Goal: Information Seeking & Learning: Learn about a topic

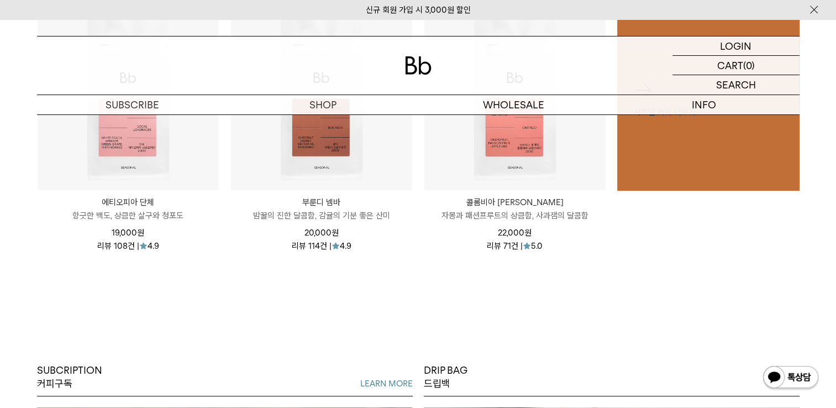
scroll to position [497, 0]
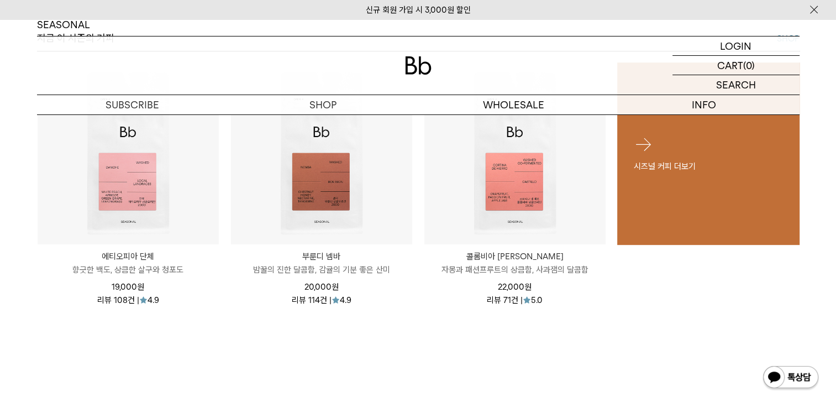
click at [642, 164] on p "시즈널 커피 더보기" at bounding box center [707, 165] width 149 height 13
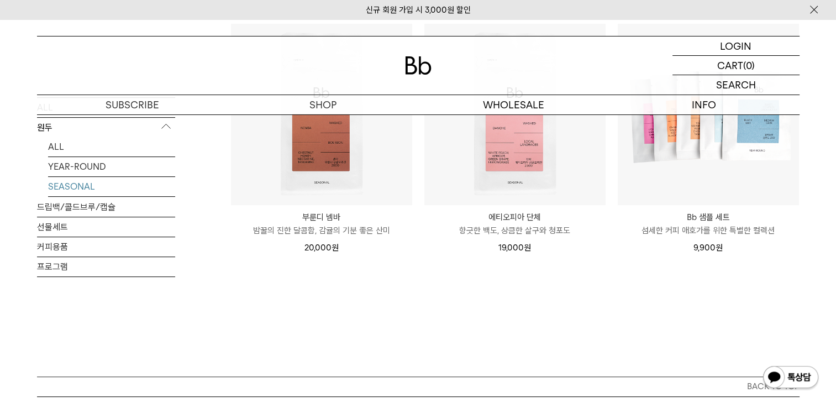
scroll to position [442, 0]
click at [790, 377] on img at bounding box center [790, 378] width 57 height 27
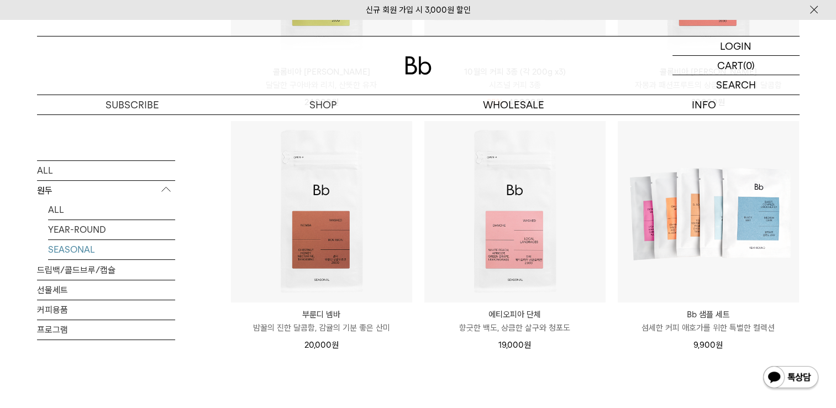
scroll to position [342, 0]
click at [49, 288] on link "선물세트" at bounding box center [106, 289] width 138 height 19
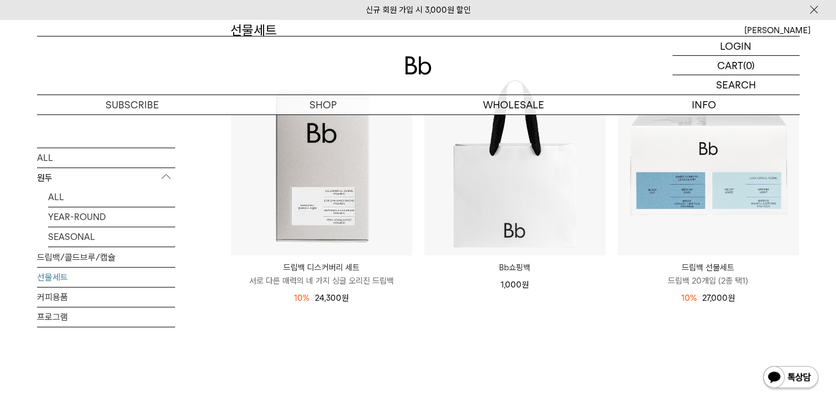
scroll to position [119, 0]
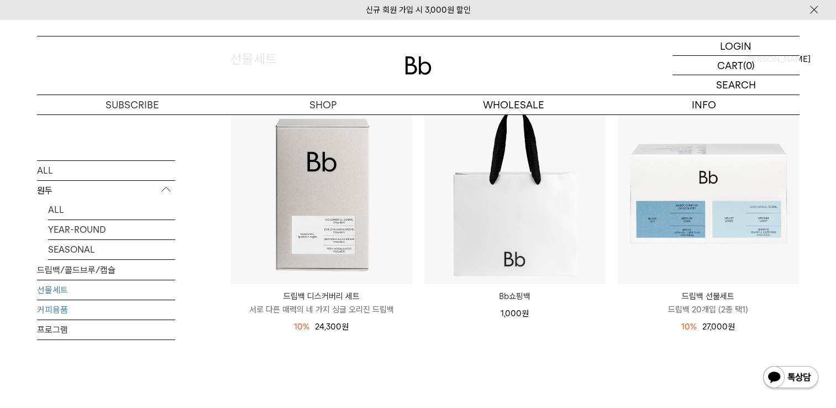
click at [61, 311] on link "커피용품" at bounding box center [106, 309] width 138 height 19
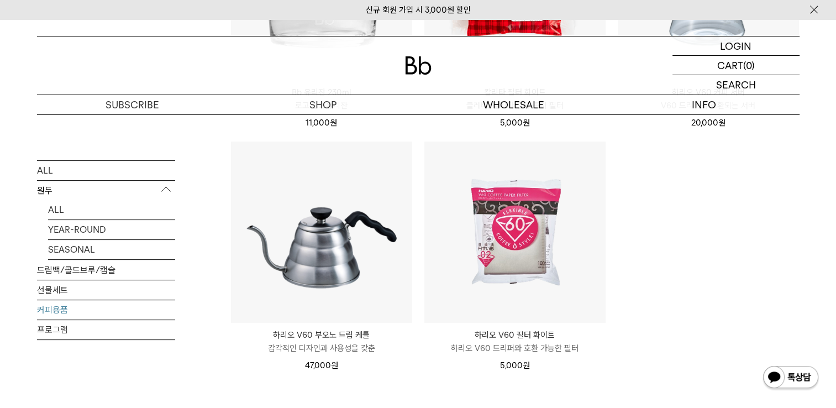
scroll to position [311, 0]
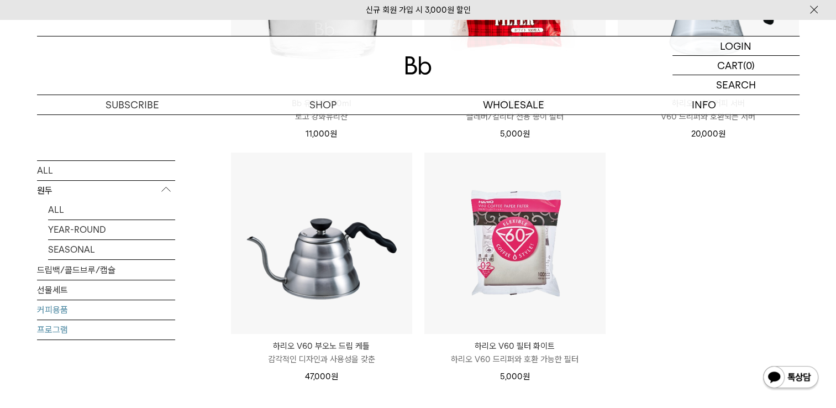
click at [53, 329] on link "프로그램" at bounding box center [106, 329] width 138 height 19
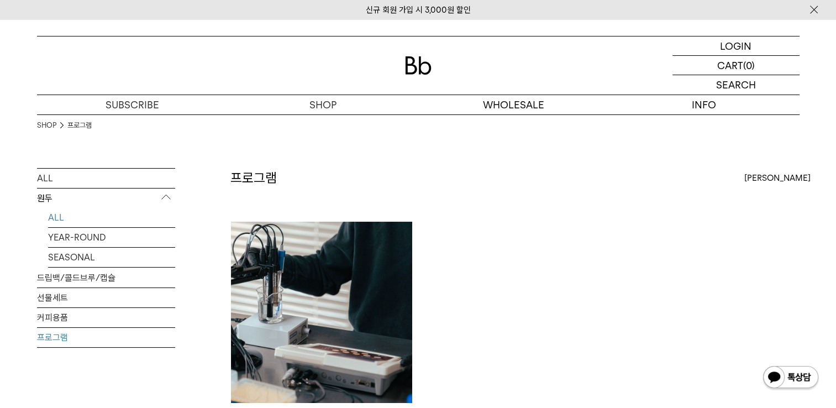
click at [49, 220] on link "ALL" at bounding box center [111, 217] width 127 height 19
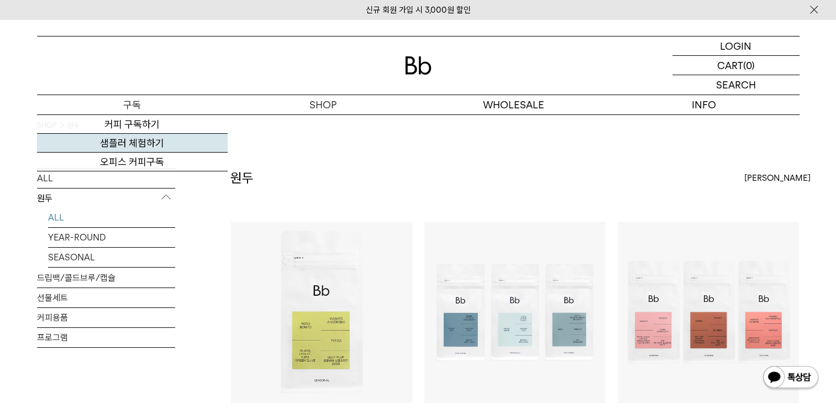
click at [139, 142] on link "샘플러 체험하기" at bounding box center [132, 143] width 191 height 19
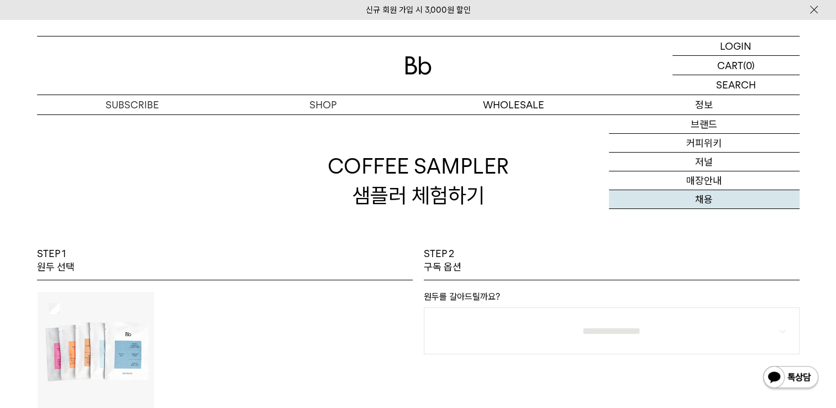
click at [706, 203] on link "채용" at bounding box center [704, 199] width 191 height 19
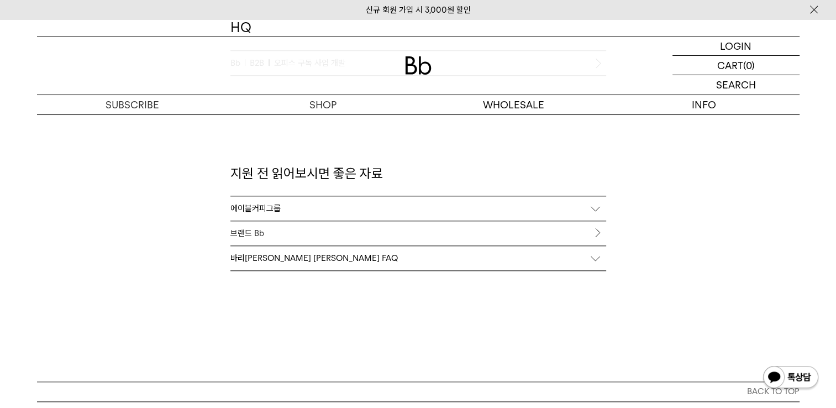
scroll to position [1105, 0]
click at [266, 204] on div "에이블커피그룹" at bounding box center [418, 206] width 376 height 24
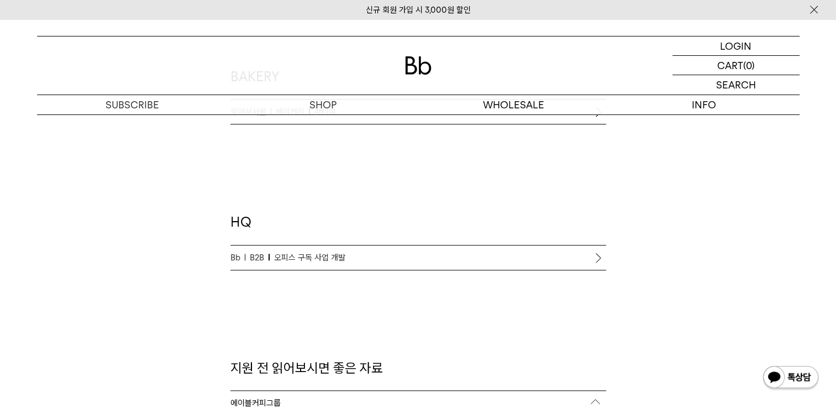
scroll to position [884, 0]
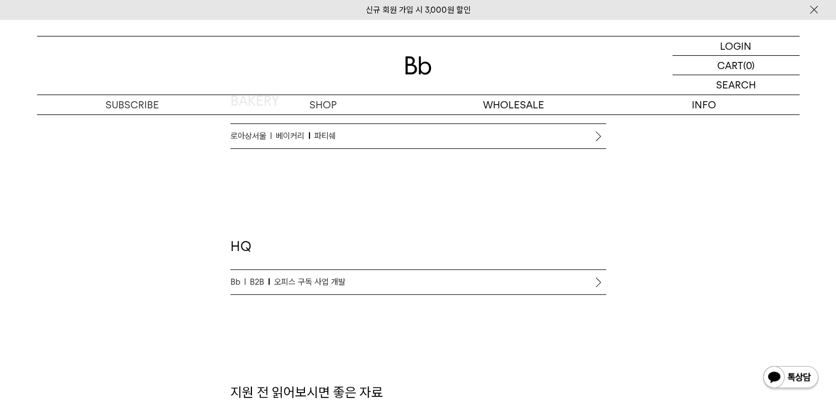
click at [333, 275] on span "오피스 구독 사업 개발" at bounding box center [309, 281] width 71 height 13
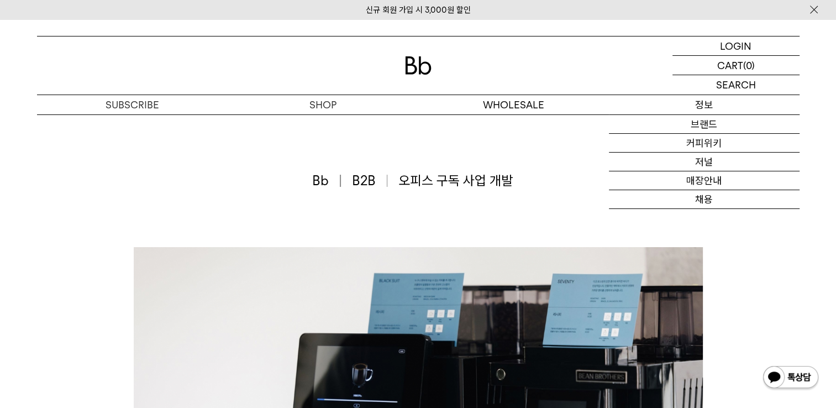
click at [705, 103] on p "정보" at bounding box center [704, 104] width 191 height 19
click at [709, 125] on link "브랜드" at bounding box center [704, 124] width 191 height 19
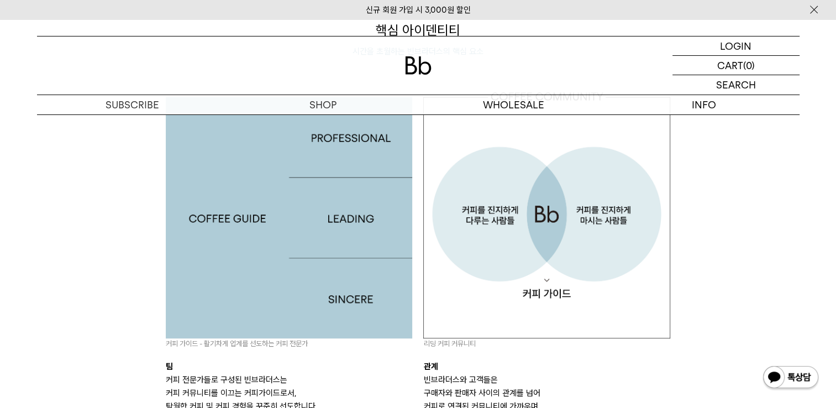
scroll to position [994, 0]
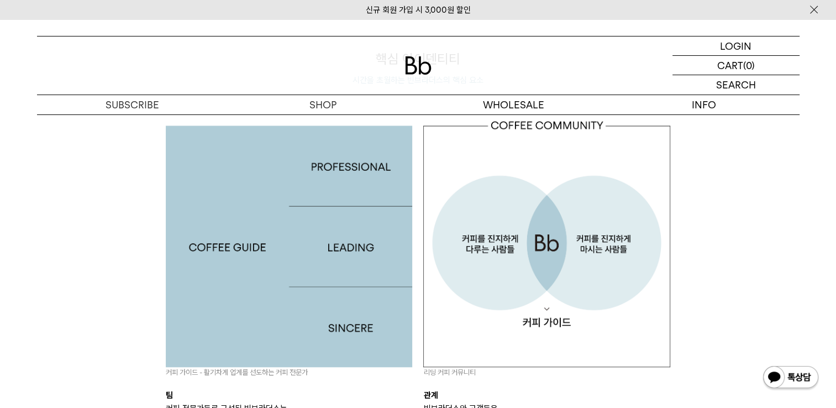
click at [335, 246] on img at bounding box center [289, 243] width 247 height 247
click at [353, 161] on img at bounding box center [289, 243] width 247 height 247
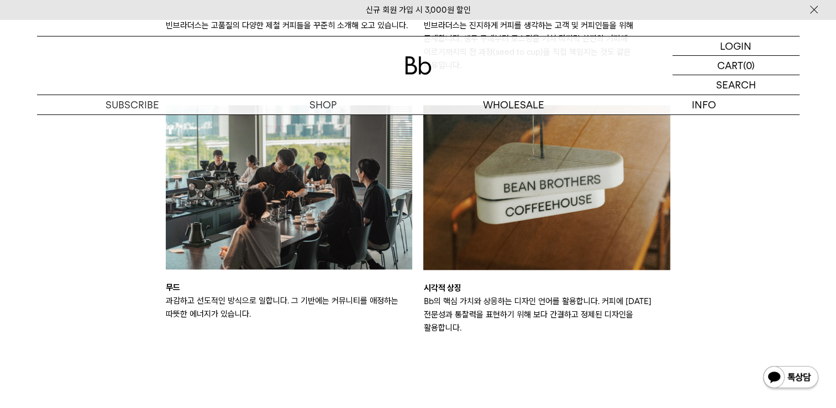
scroll to position [1823, 0]
click at [281, 212] on img at bounding box center [289, 186] width 247 height 165
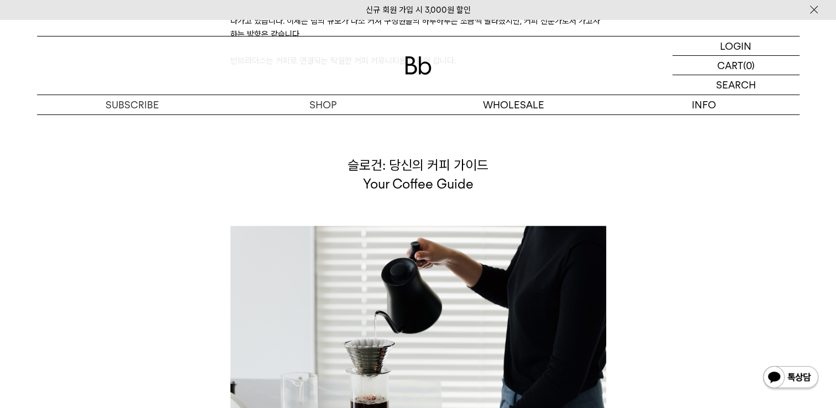
scroll to position [2674, 0]
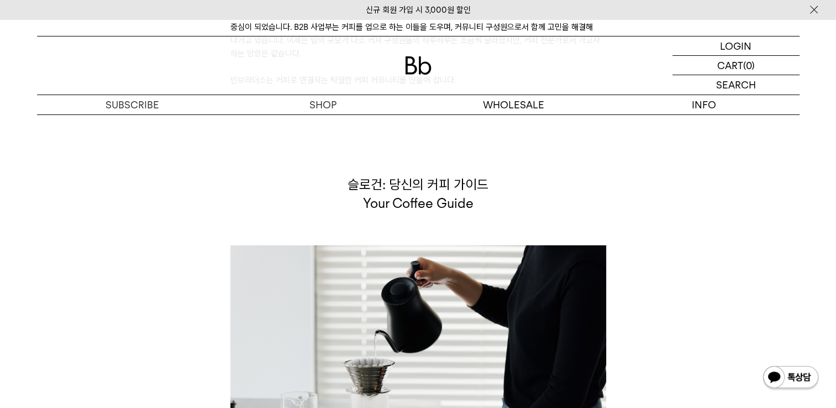
click at [497, 307] on img at bounding box center [418, 370] width 376 height 251
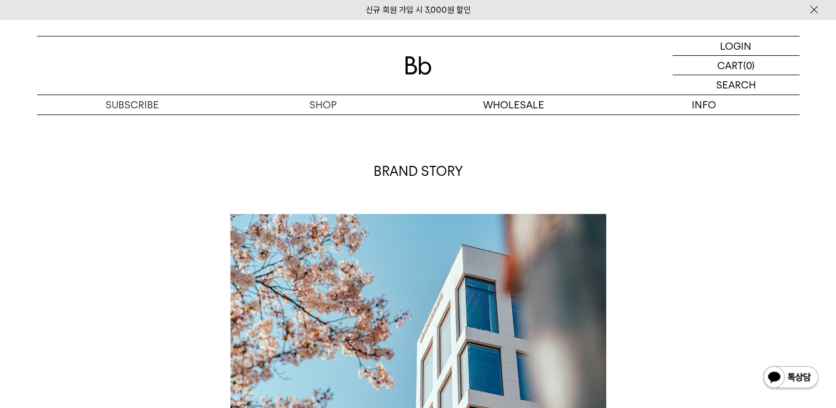
scroll to position [0, 0]
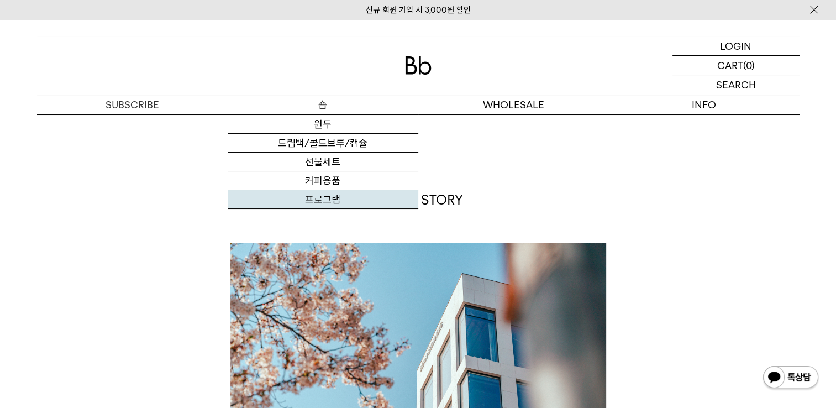
click at [314, 200] on link "프로그램" at bounding box center [323, 199] width 191 height 19
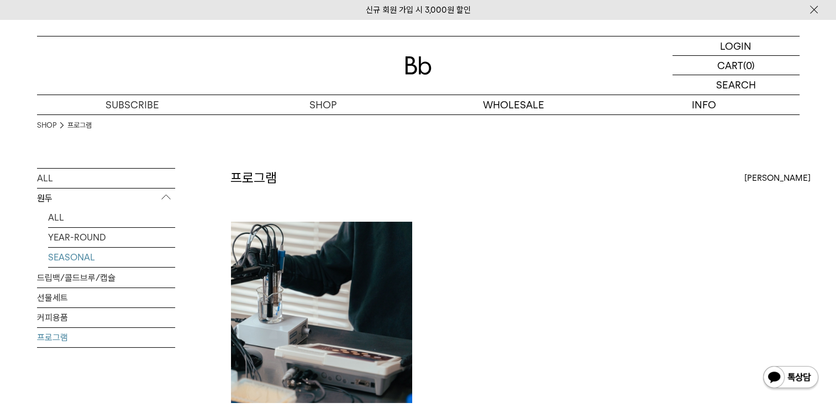
click at [80, 255] on link "SEASONAL" at bounding box center [111, 256] width 127 height 19
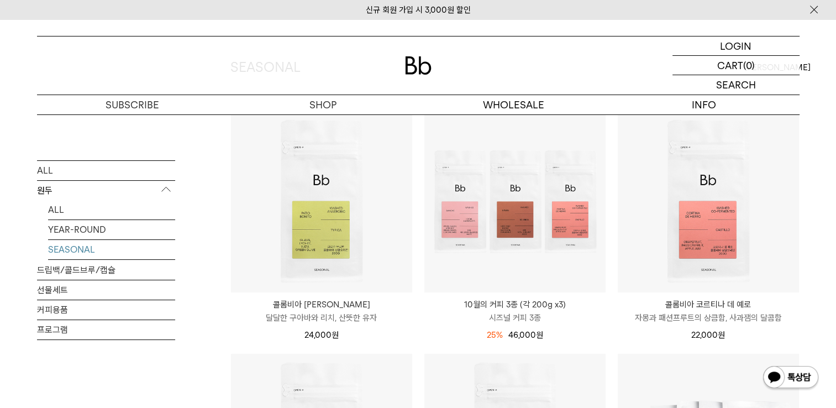
scroll to position [110, 0]
click at [56, 231] on link "YEAR-ROUND" at bounding box center [111, 229] width 127 height 19
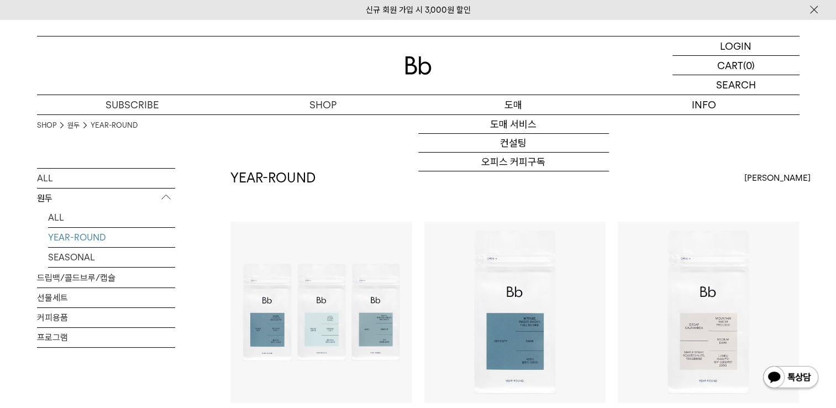
click at [532, 103] on p "도매" at bounding box center [513, 104] width 191 height 19
click at [509, 122] on link "도매 서비스" at bounding box center [513, 124] width 191 height 19
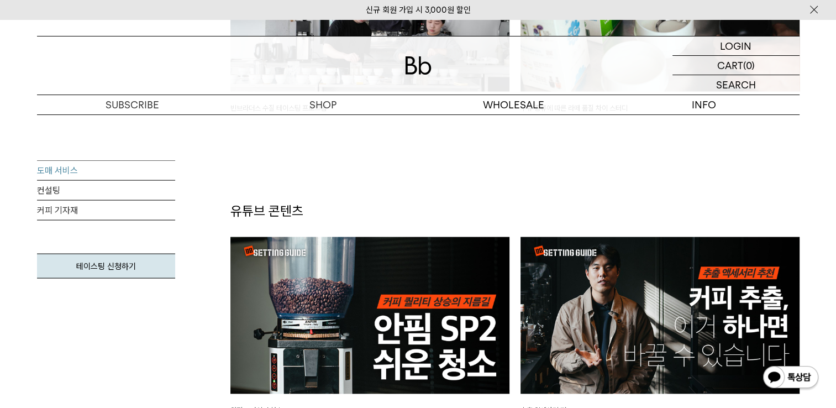
scroll to position [2209, 0]
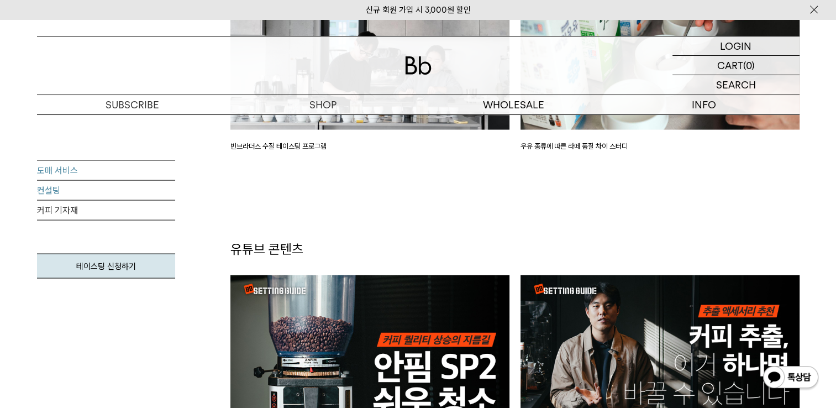
click at [49, 189] on link "컨설팅" at bounding box center [106, 191] width 138 height 20
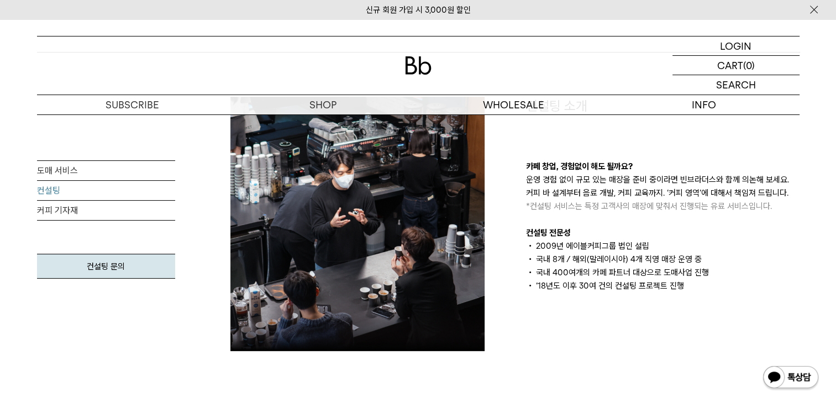
scroll to position [221, 0]
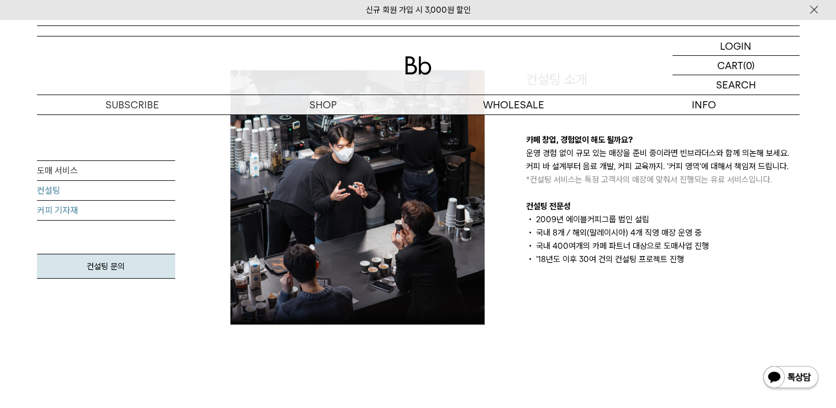
click at [38, 213] on link "커피 기자재" at bounding box center [106, 210] width 138 height 20
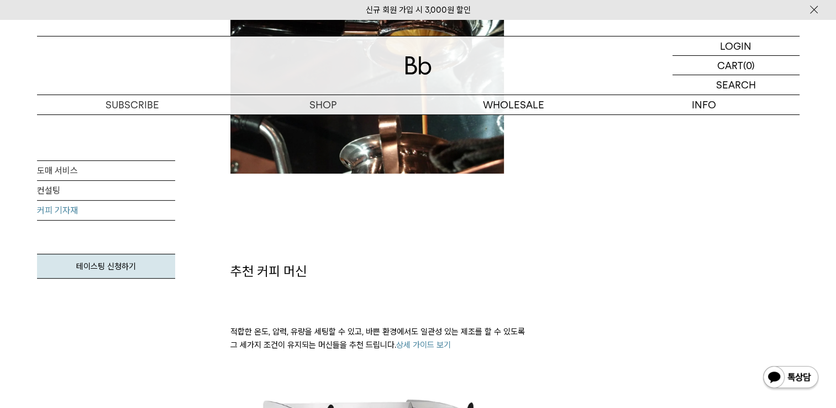
scroll to position [331, 0]
